Goal: Navigation & Orientation: Understand site structure

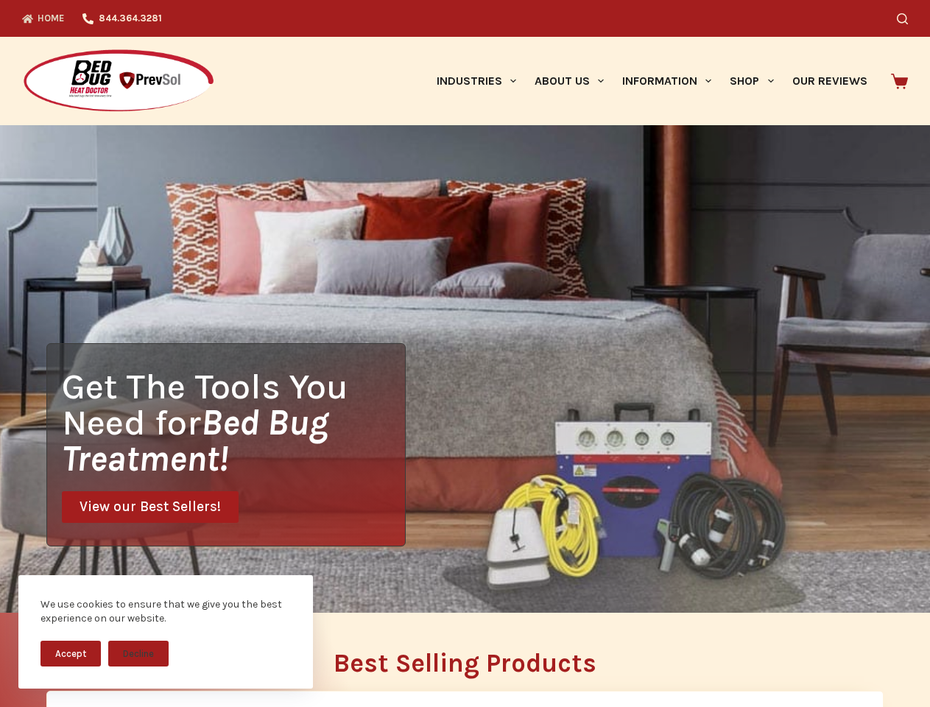
click at [465, 353] on div "Get The Tools You Need for Bed Bug Treatment! View our Best Sellers!" at bounding box center [465, 368] width 930 height 487
click at [71, 653] on button "Accept" at bounding box center [70, 654] width 60 height 26
click at [138, 653] on button "Decline" at bounding box center [138, 654] width 60 height 26
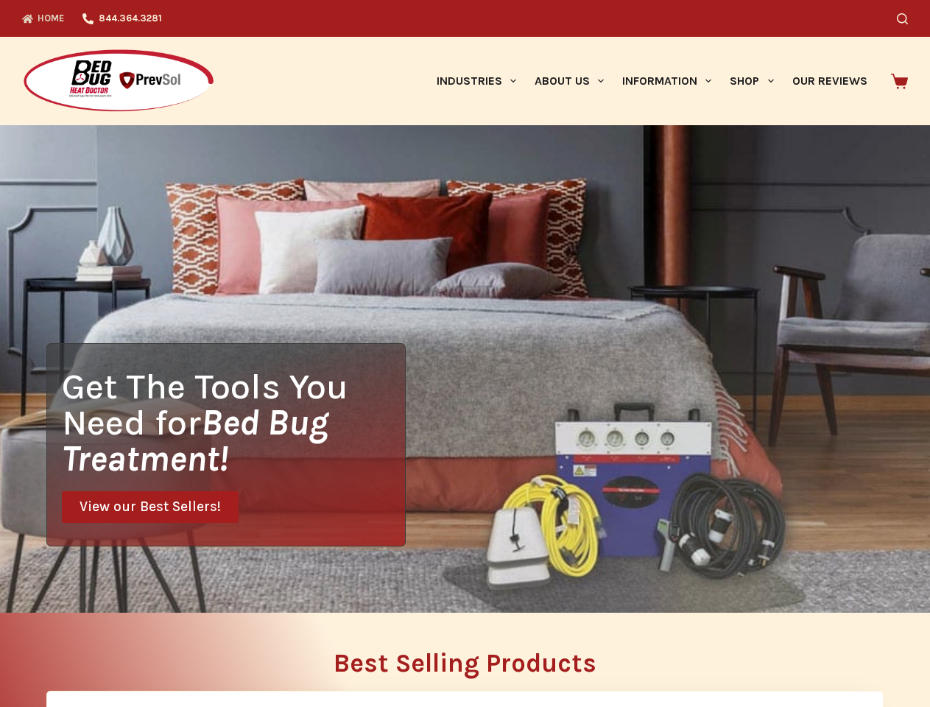
click at [908, 18] on icon "Search" at bounding box center [902, 18] width 11 height 11
click at [482, 81] on link "Industries" at bounding box center [476, 81] width 98 height 88
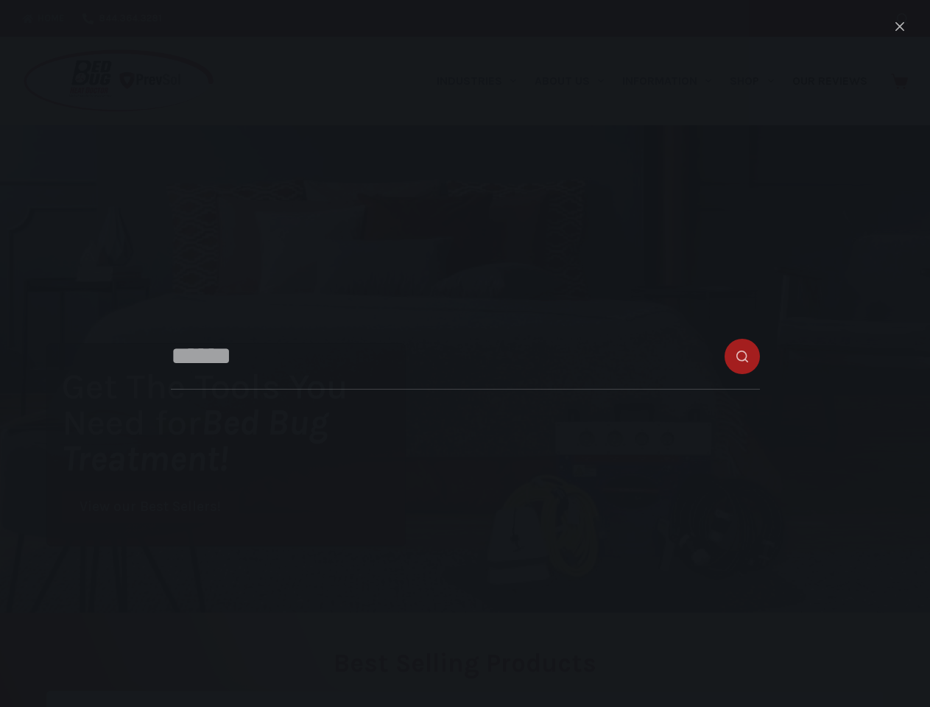
click at [575, 81] on link "About Us" at bounding box center [569, 81] width 88 height 88
click at [673, 81] on link "Information" at bounding box center [666, 81] width 107 height 88
click at [758, 81] on link "Shop" at bounding box center [752, 81] width 62 height 88
